Goal: Transaction & Acquisition: Purchase product/service

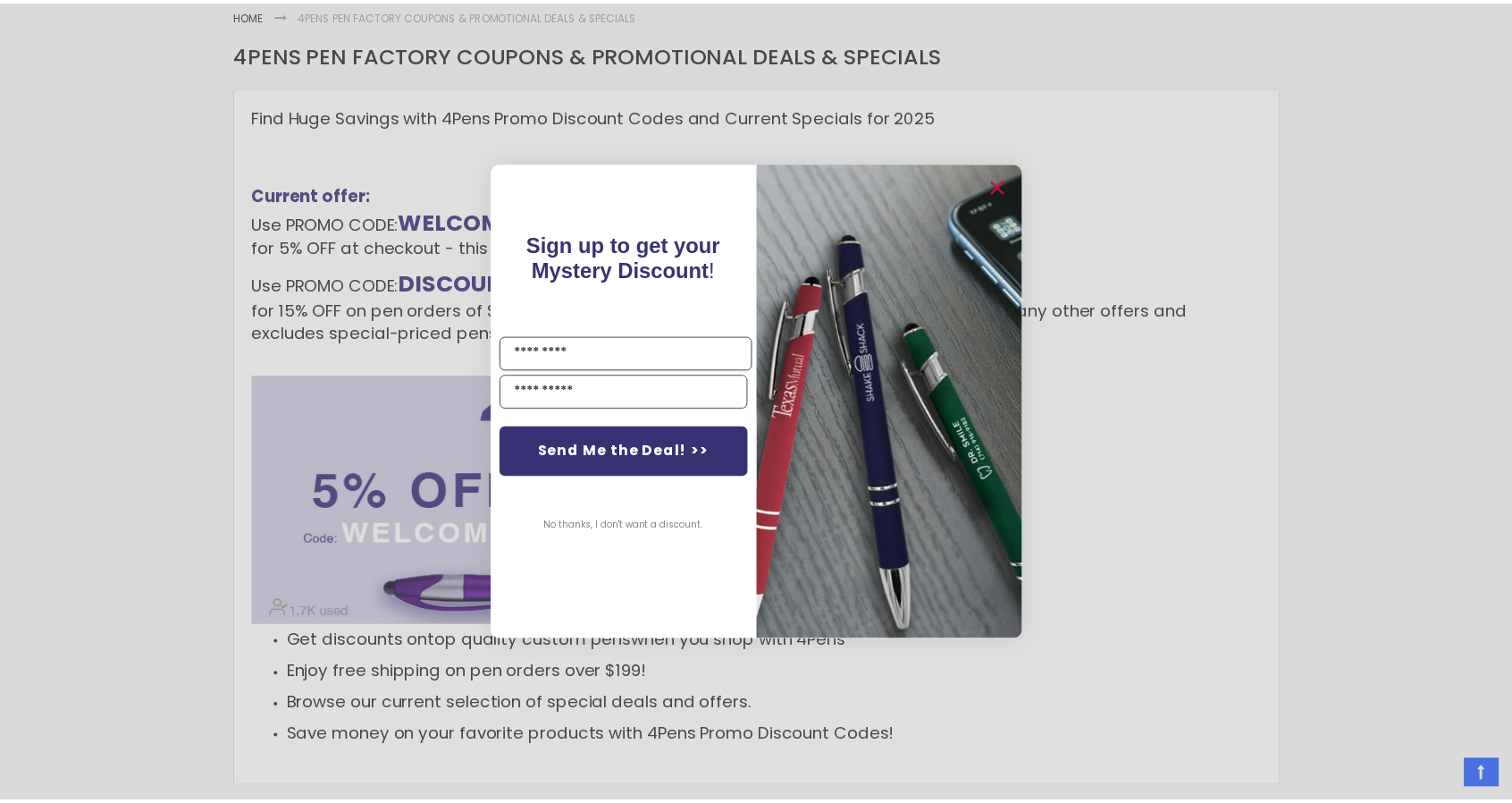
scroll to position [300, 0]
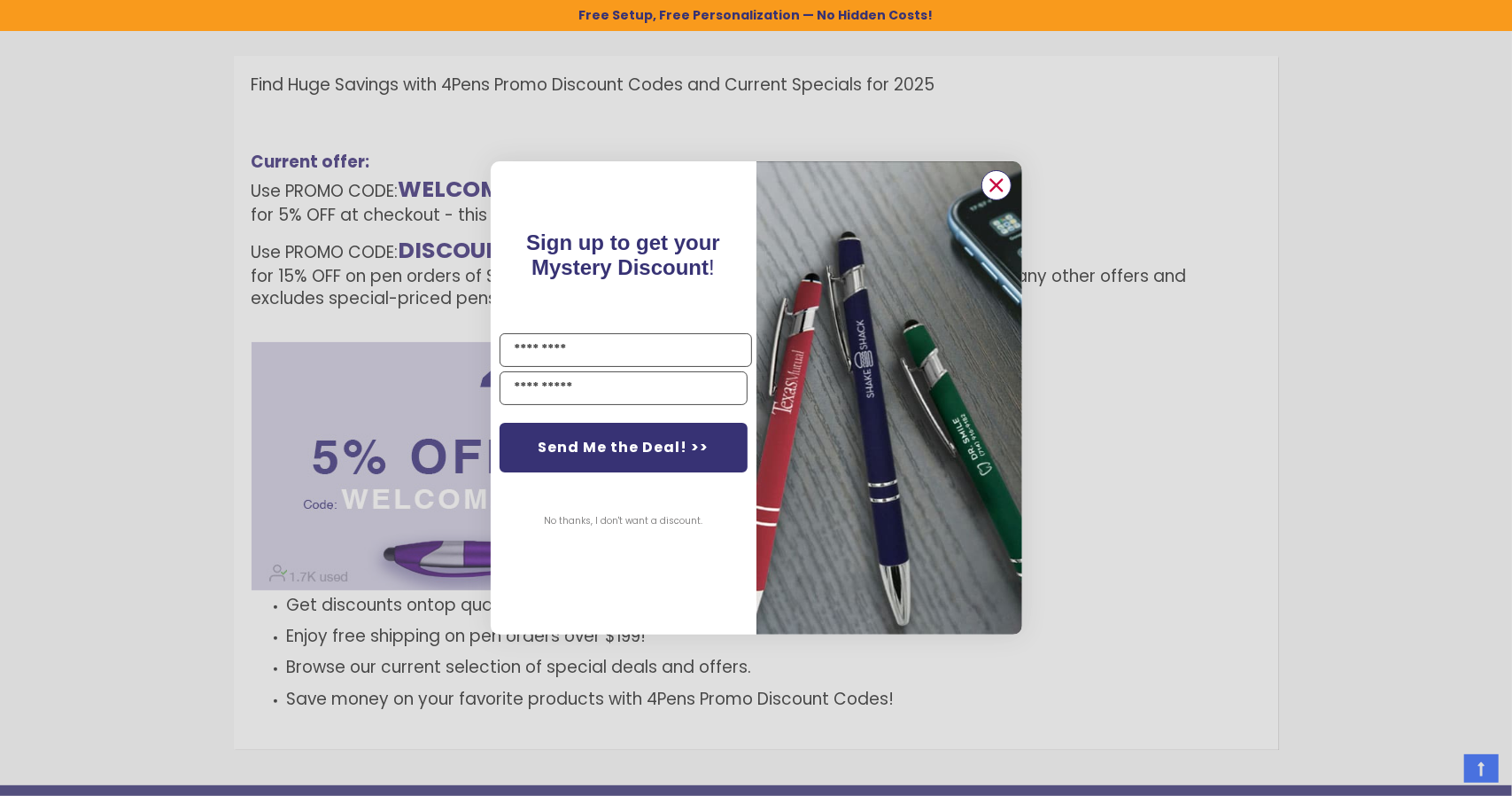
click at [1005, 184] on circle "Close dialog" at bounding box center [995, 185] width 26 height 26
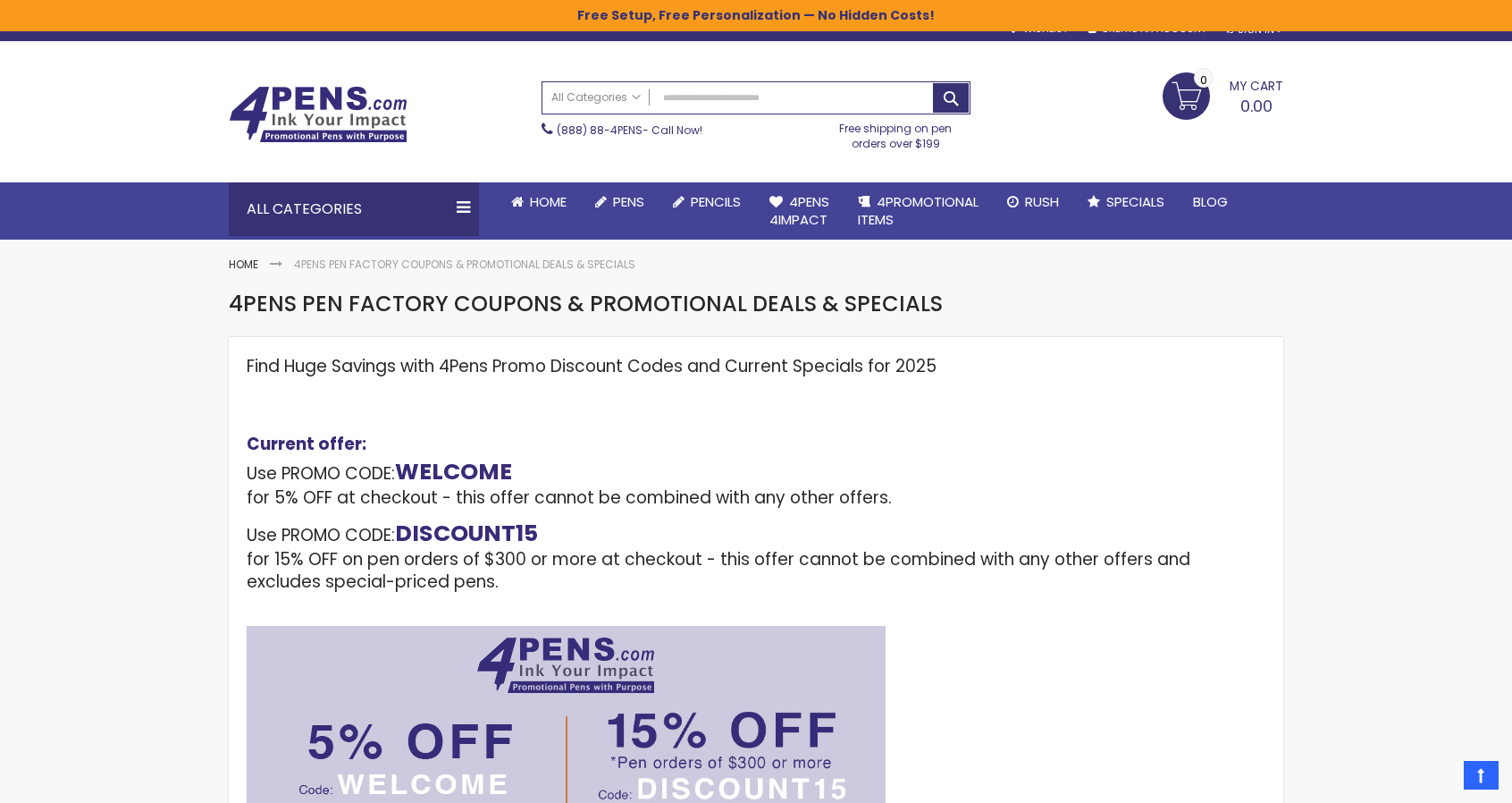
scroll to position [0, 0]
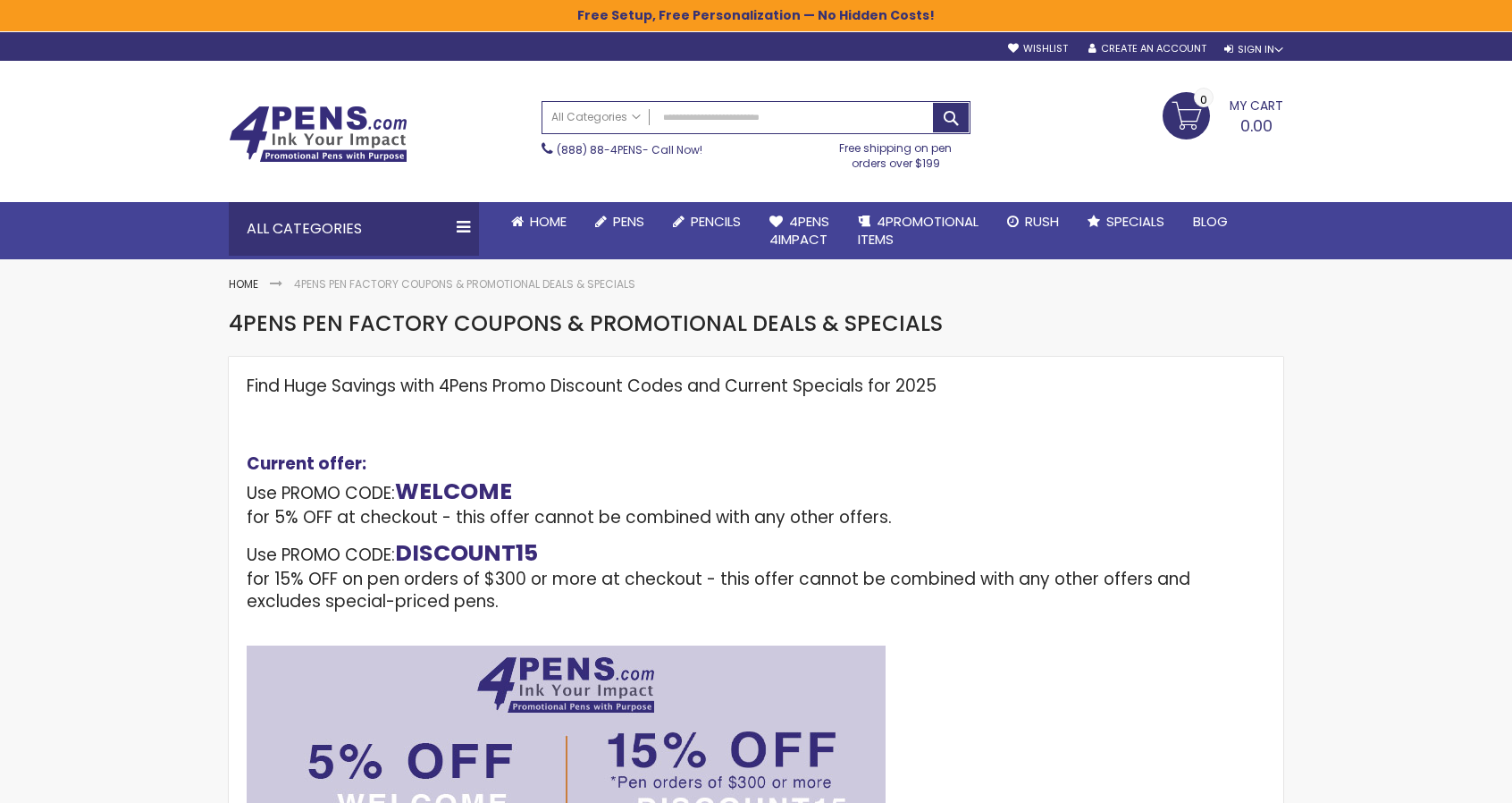
click at [324, 144] on img at bounding box center [317, 134] width 178 height 58
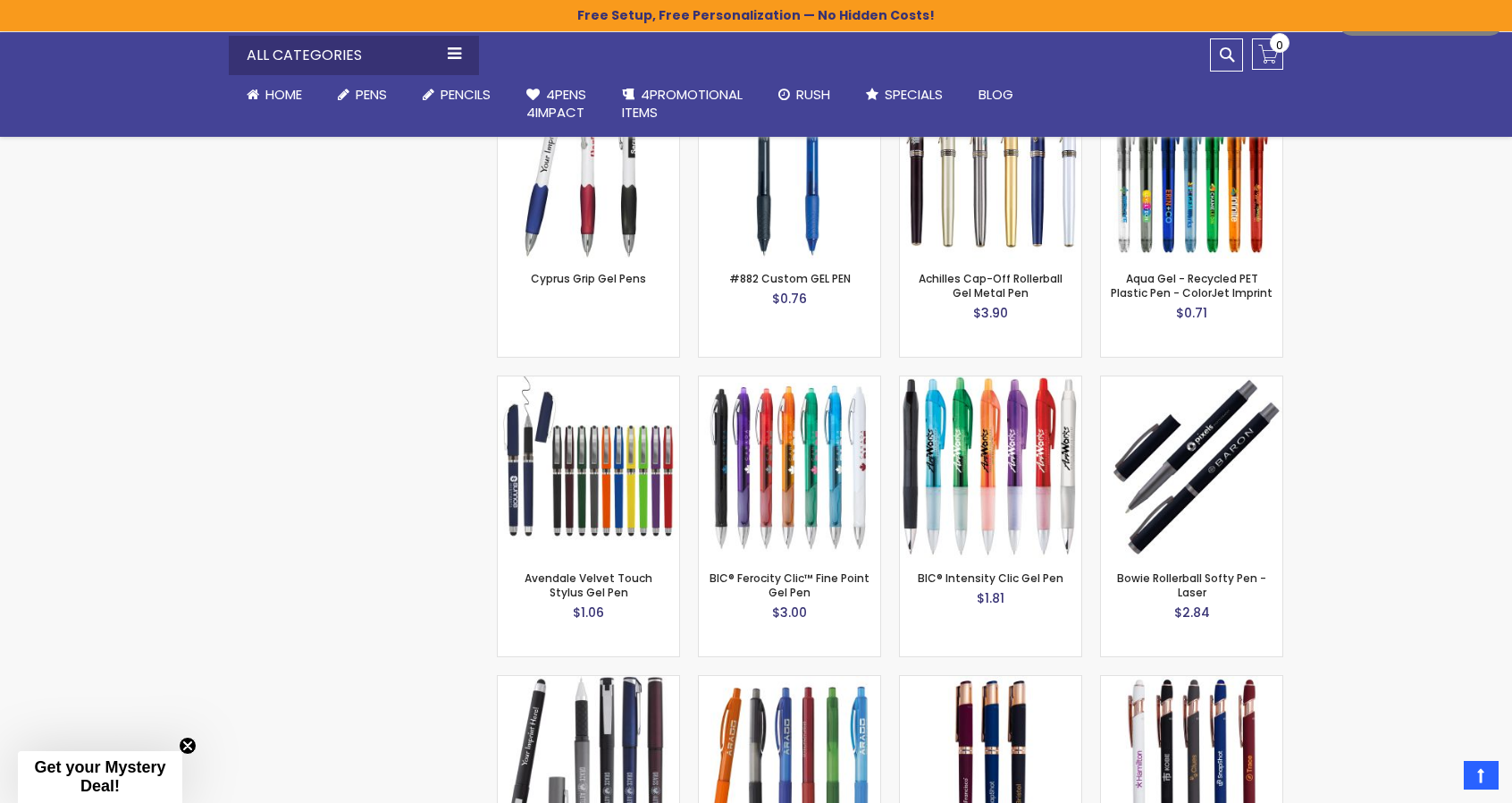
scroll to position [3039, 0]
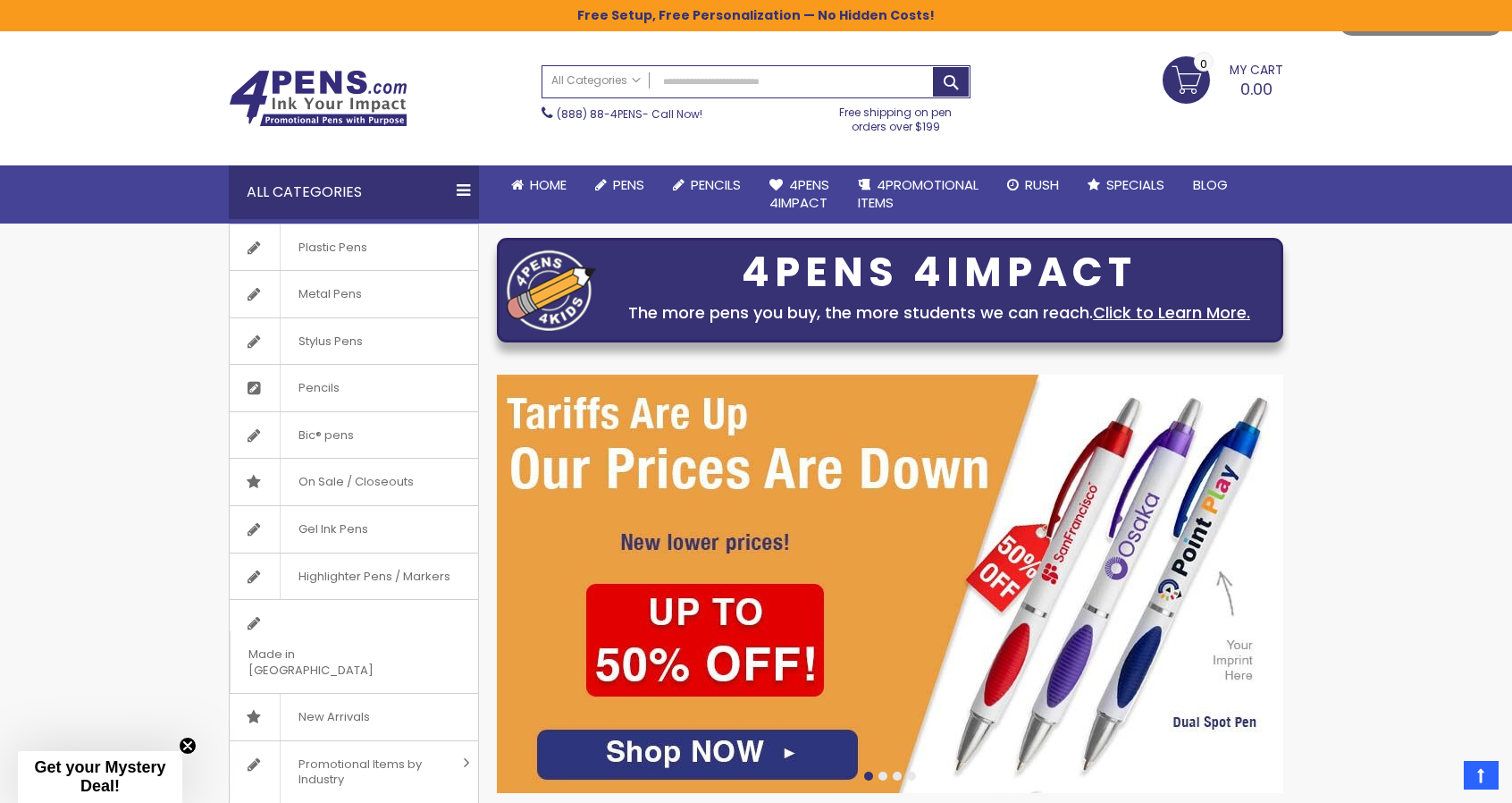
scroll to position [32, 0]
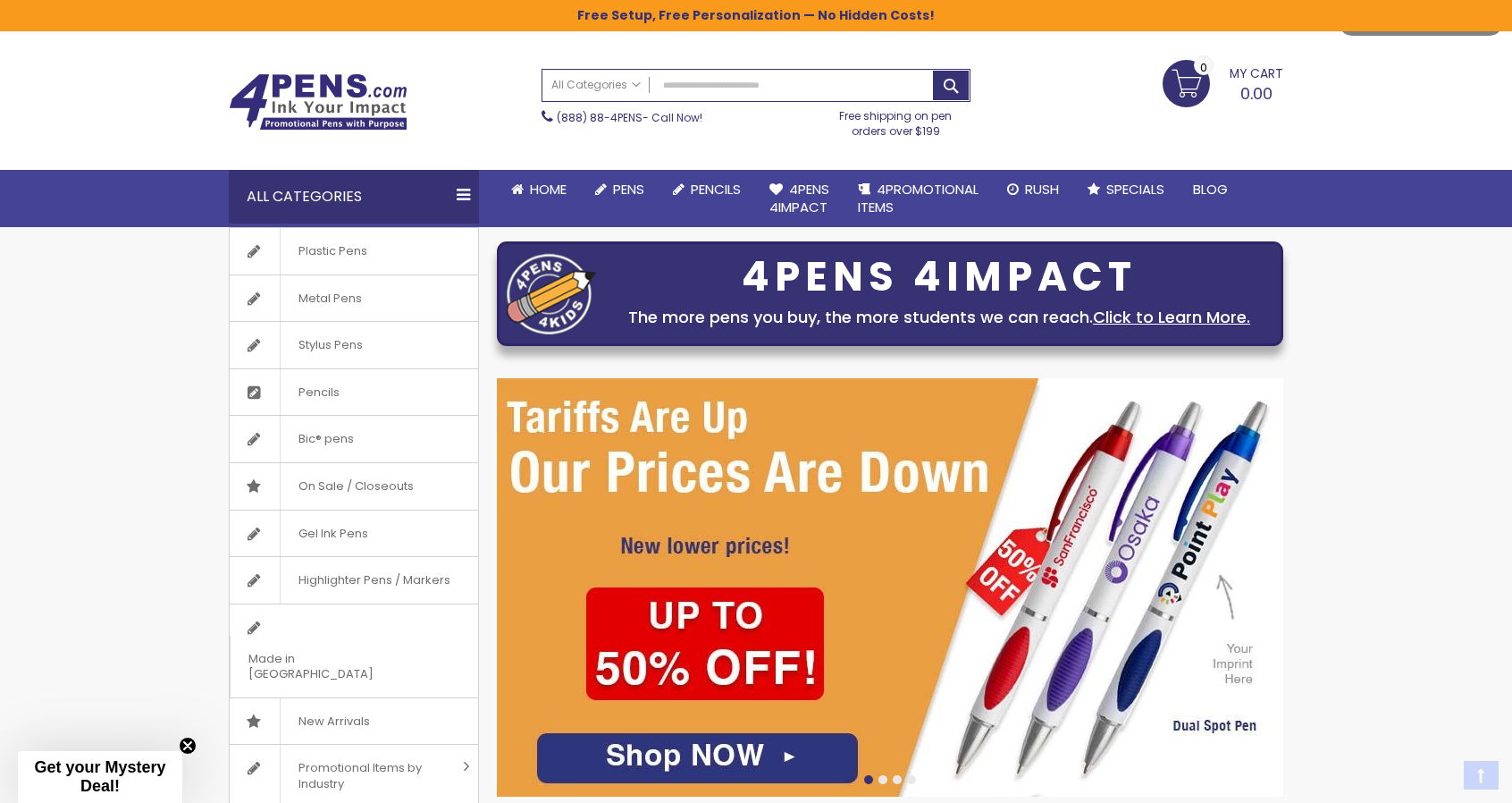
click at [790, 525] on img at bounding box center [890, 587] width 787 height 419
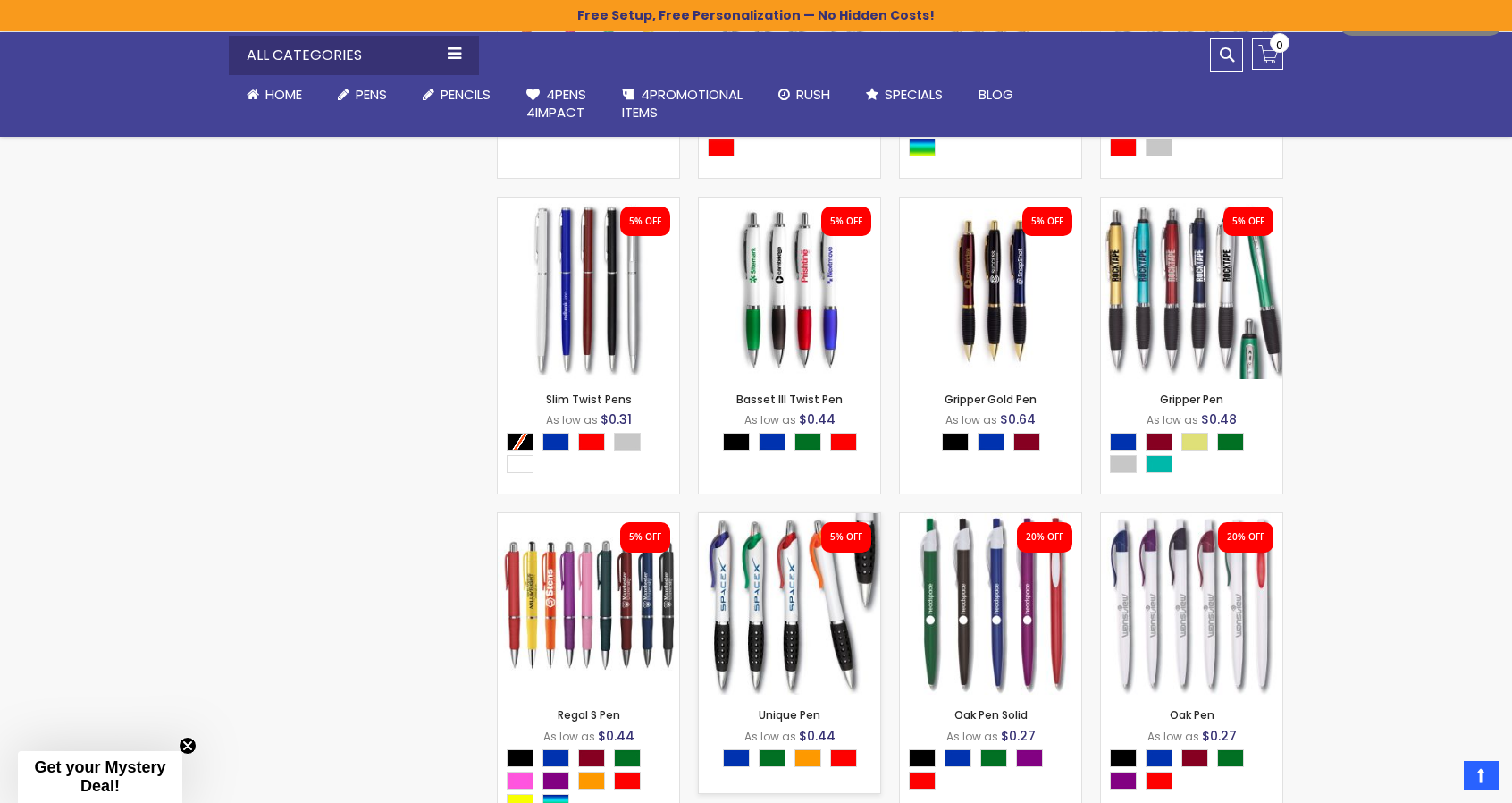
scroll to position [2145, 0]
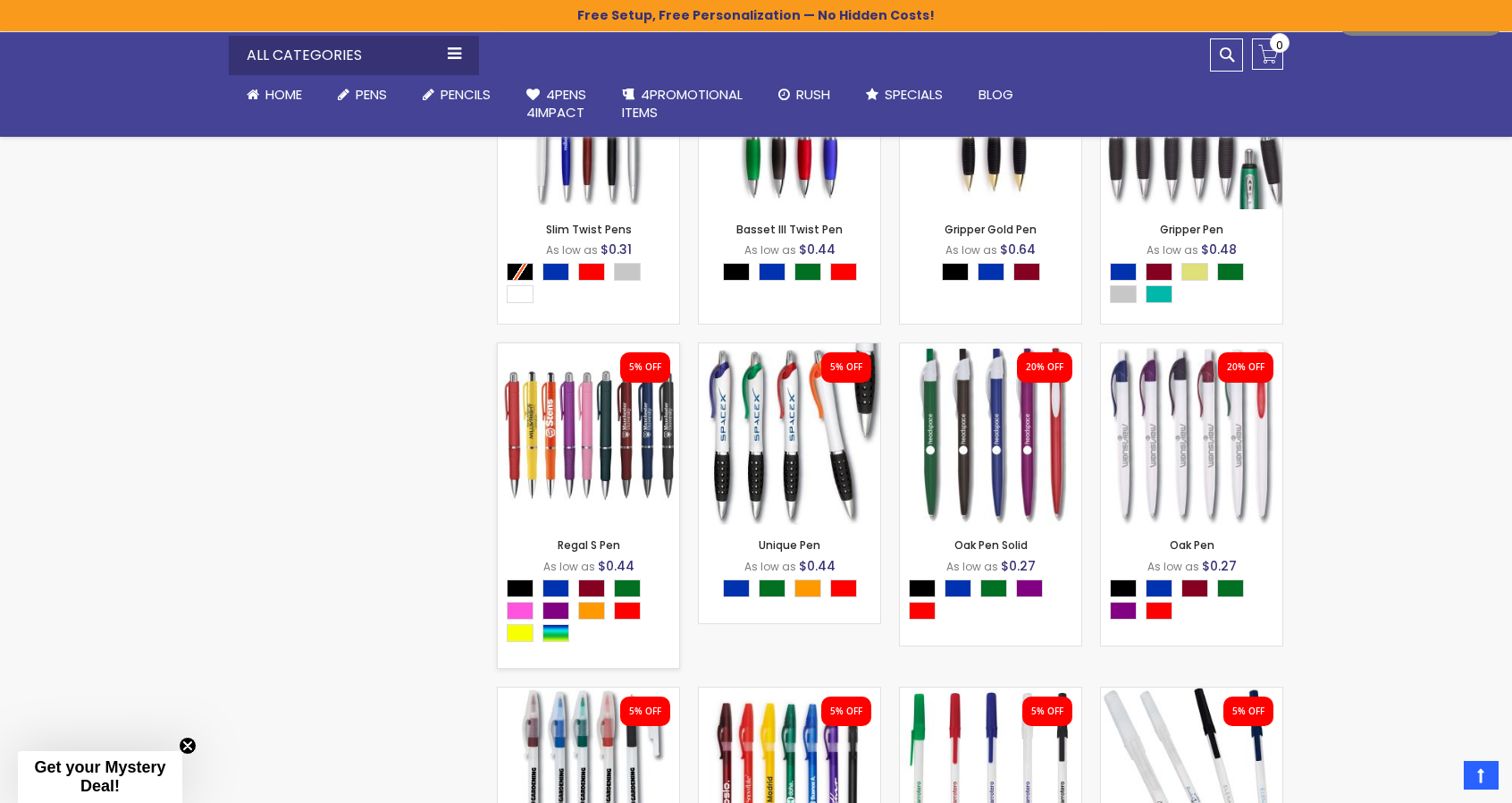
click at [573, 441] on img at bounding box center [588, 434] width 181 height 181
